Goal: Task Accomplishment & Management: Complete application form

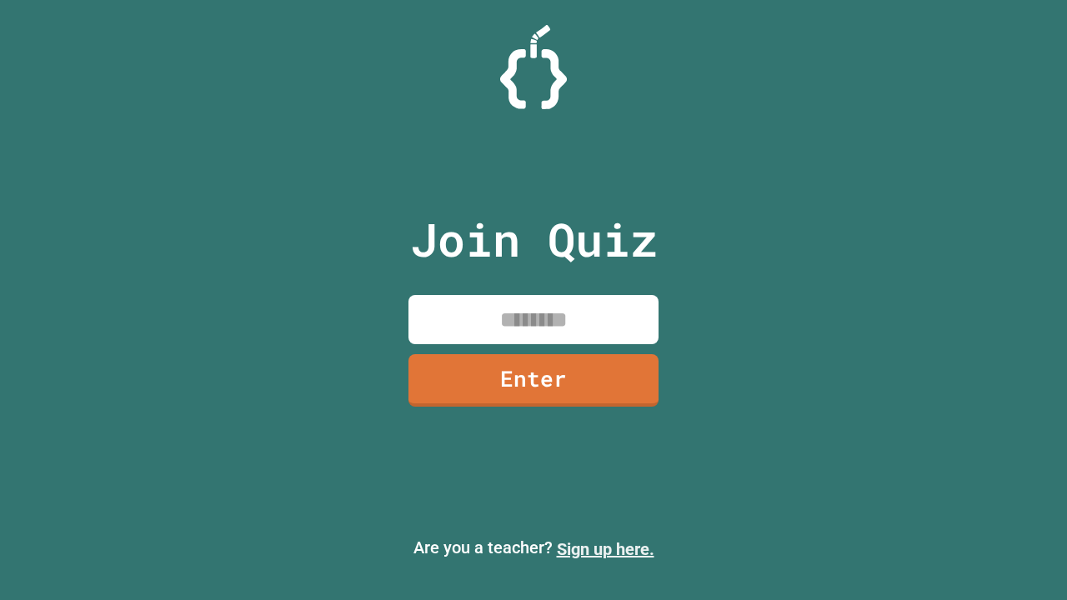
click at [605, 549] on link "Sign up here." at bounding box center [605, 549] width 97 height 20
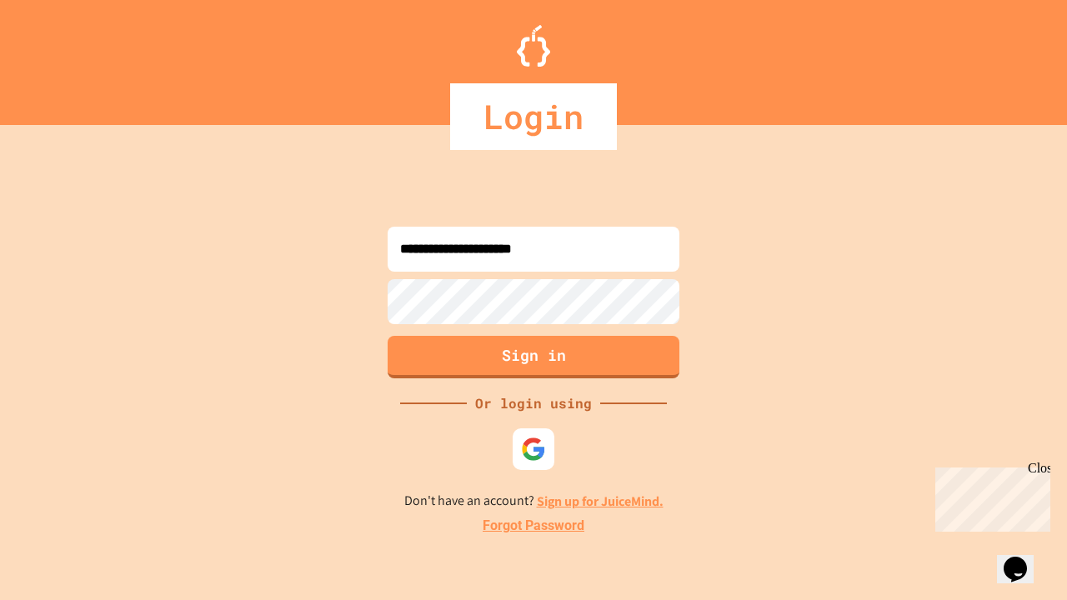
type input "**********"
